Goal: Task Accomplishment & Management: Manage account settings

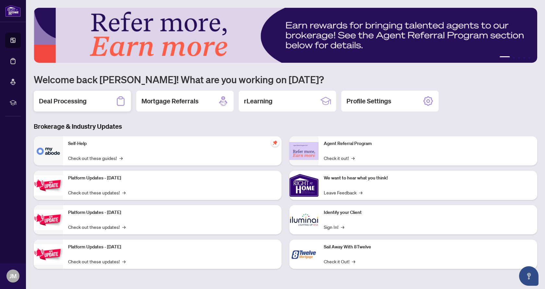
click at [62, 105] on h2 "Deal Processing" at bounding box center [63, 100] width 48 height 9
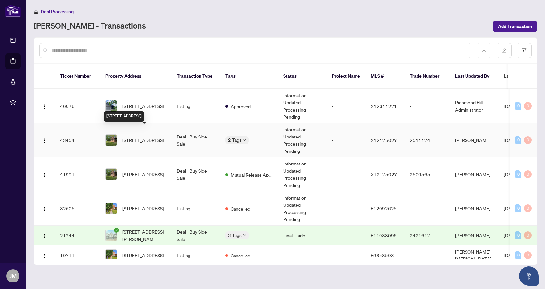
click at [152, 136] on span "0 Black River Lane, Tweed, Ontario K0K 3J0, Canada" at bounding box center [143, 139] width 42 height 7
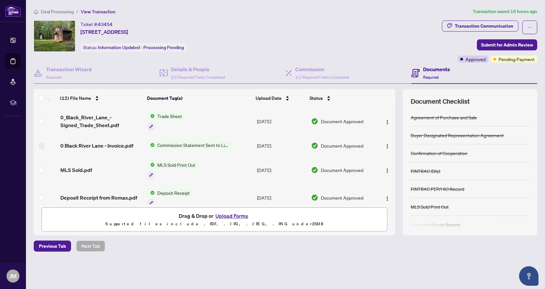
click at [63, 11] on span "Deal Processing" at bounding box center [57, 12] width 33 height 6
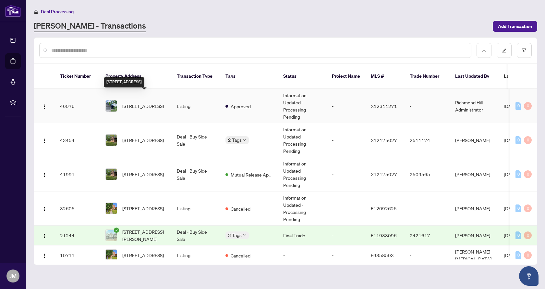
click at [146, 102] on span "107 Aspen Dr, Quinte West, Ontario K8V 0E2, Canada" at bounding box center [143, 105] width 42 height 7
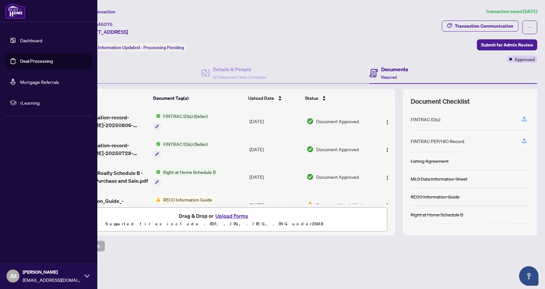
click at [87, 281] on div "JM John Matei heliopath@gmail.com" at bounding box center [48, 276] width 97 height 26
click at [33, 238] on button "Logout" at bounding box center [48, 237] width 87 height 11
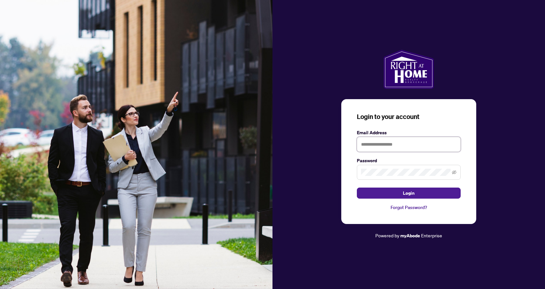
type input "**********"
